Goal: Book appointment/travel/reservation

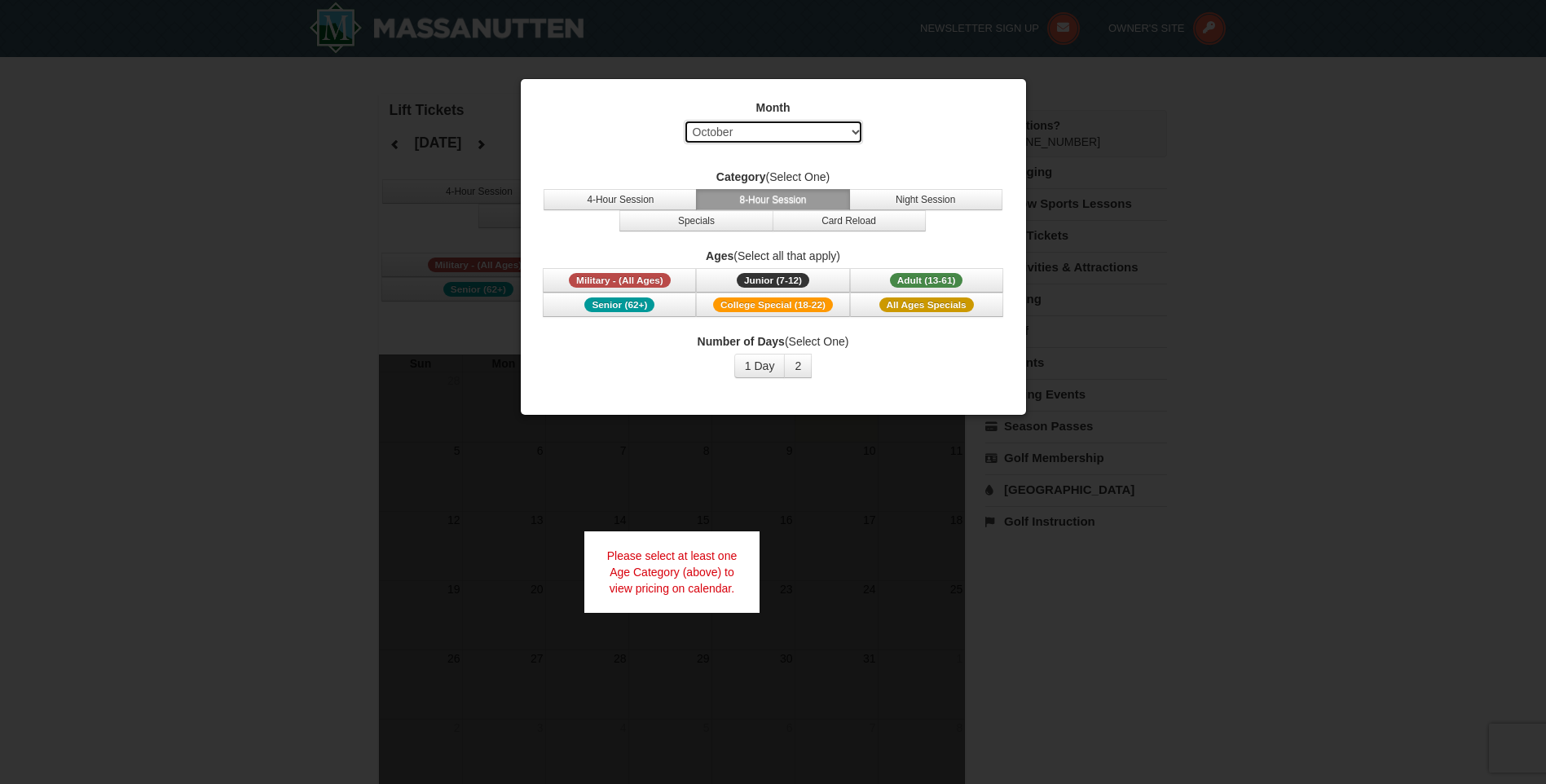
click at [846, 137] on select "Select October November December January February March April May June July Aug…" at bounding box center [773, 132] width 179 height 25
click at [683, 120] on select "Select October November December January February March April May June July Aug…" at bounding box center [773, 132] width 179 height 25
click at [690, 275] on button "Military - (All Ages)" at bounding box center [618, 280] width 153 height 25
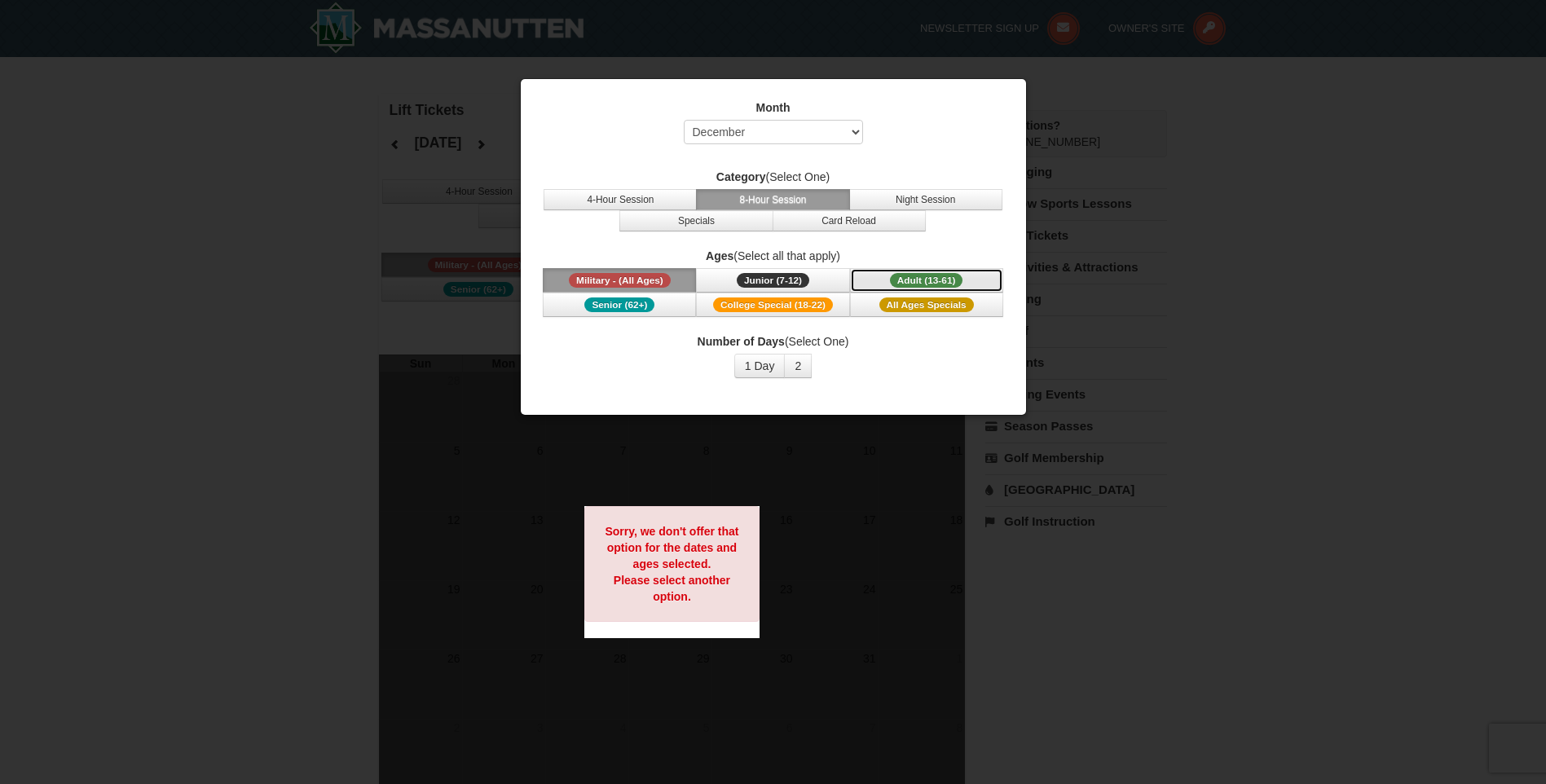
click at [910, 279] on span "Adult (13-61)" at bounding box center [927, 280] width 73 height 15
click at [851, 132] on select "Select October November December January February March April May June July Aug…" at bounding box center [773, 132] width 179 height 25
select select "1"
click at [683, 120] on select "Select October November December January February March April May June July Aug…" at bounding box center [773, 132] width 179 height 25
click at [886, 279] on button "Adult (13-61) (13 - 61)" at bounding box center [926, 280] width 153 height 25
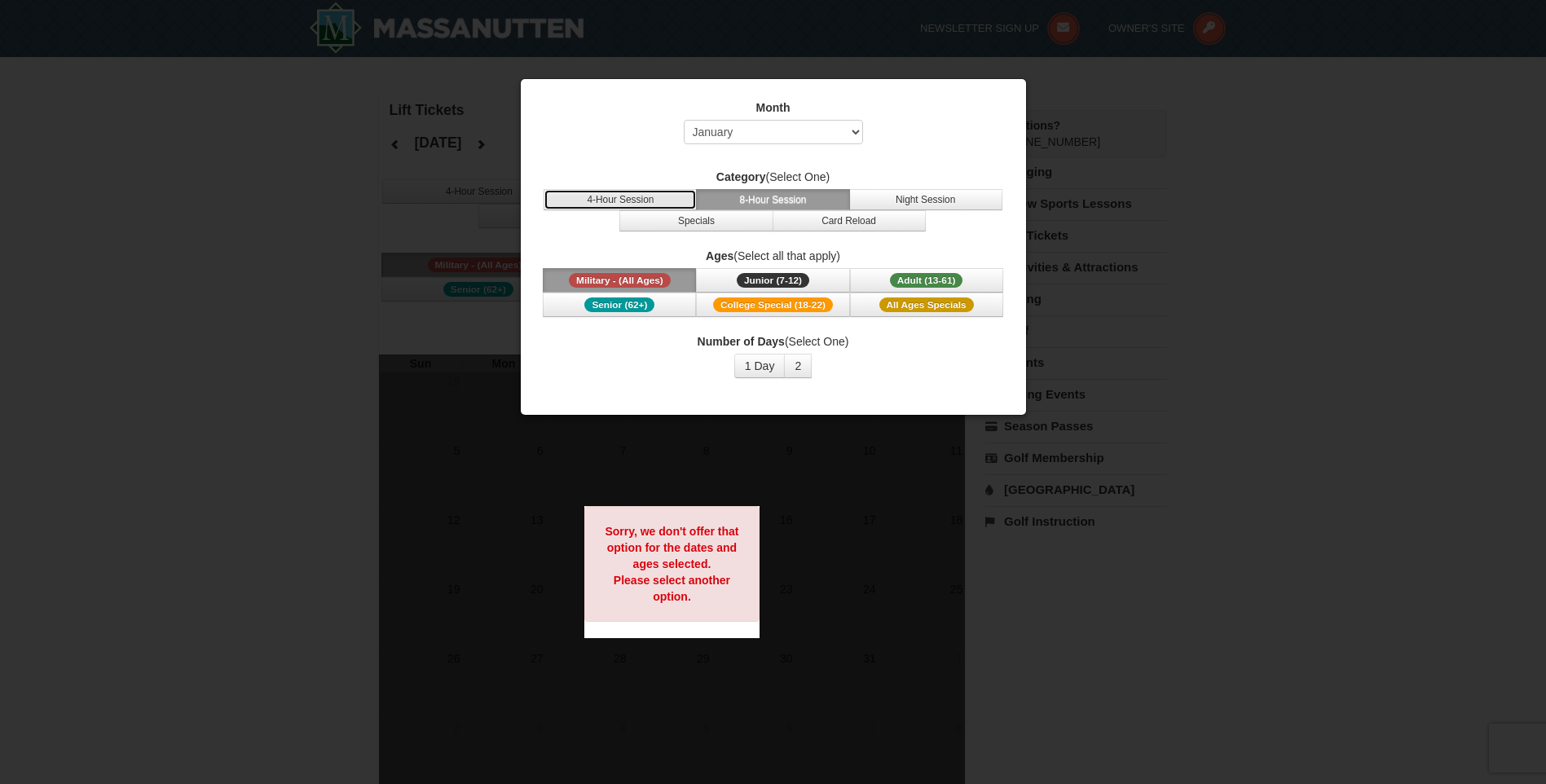
click at [634, 202] on button "4-Hour Session" at bounding box center [619, 199] width 153 height 21
click at [1050, 105] on div at bounding box center [773, 392] width 1546 height 784
